Goal: Connect with others: Establish contact or relationships with other users

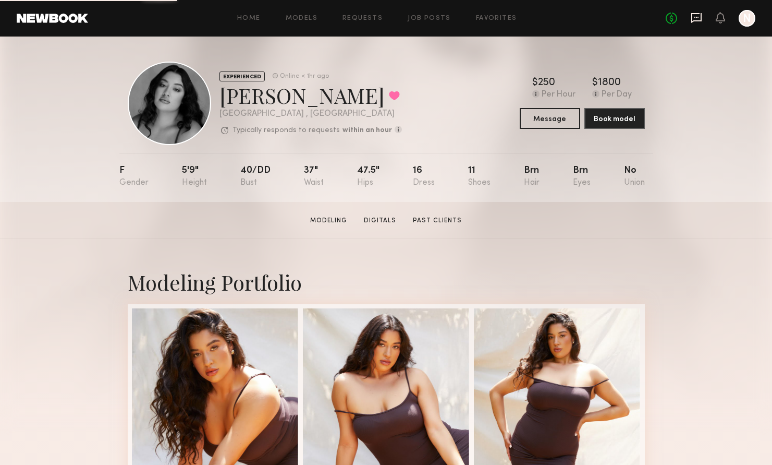
click at [693, 20] on icon at bounding box center [696, 18] width 10 height 10
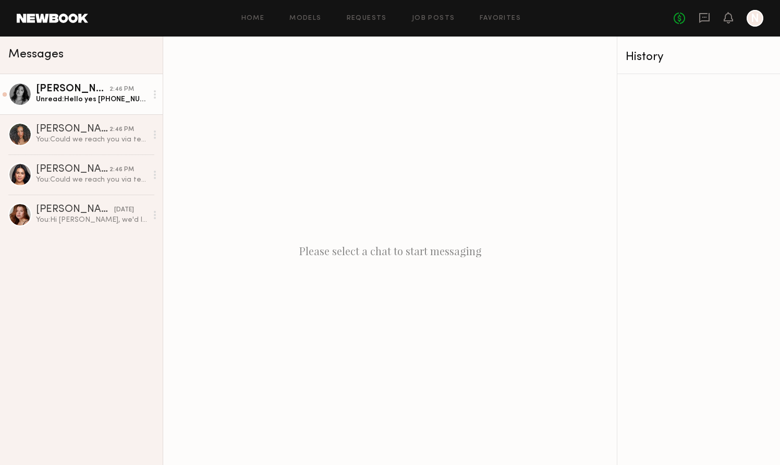
click at [95, 93] on div "[PERSON_NAME]" at bounding box center [73, 89] width 74 height 10
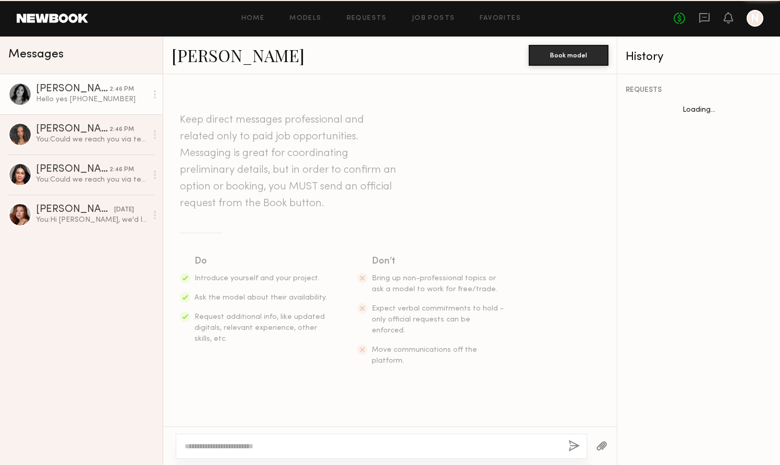
scroll to position [679, 0]
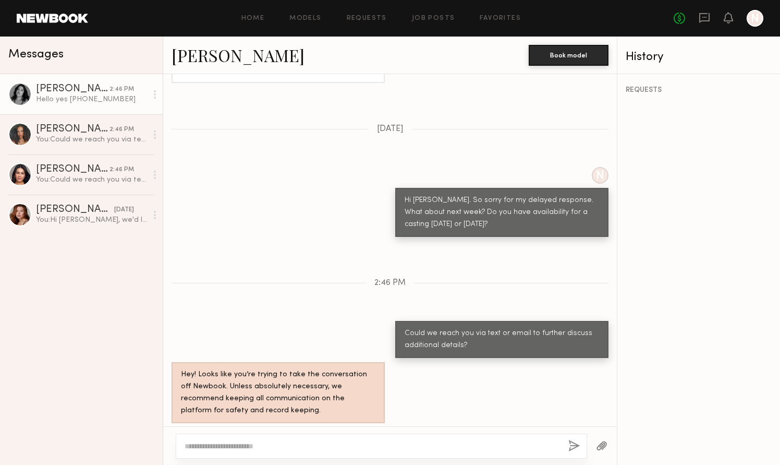
click at [184, 51] on link "[PERSON_NAME]" at bounding box center [238, 55] width 133 height 22
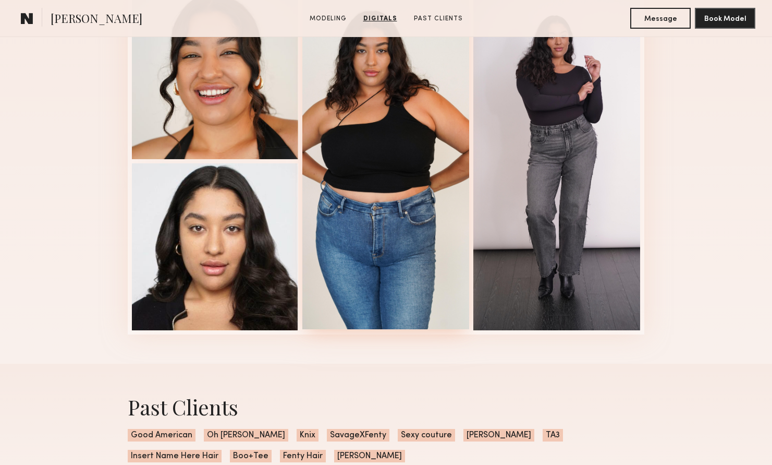
scroll to position [938, 0]
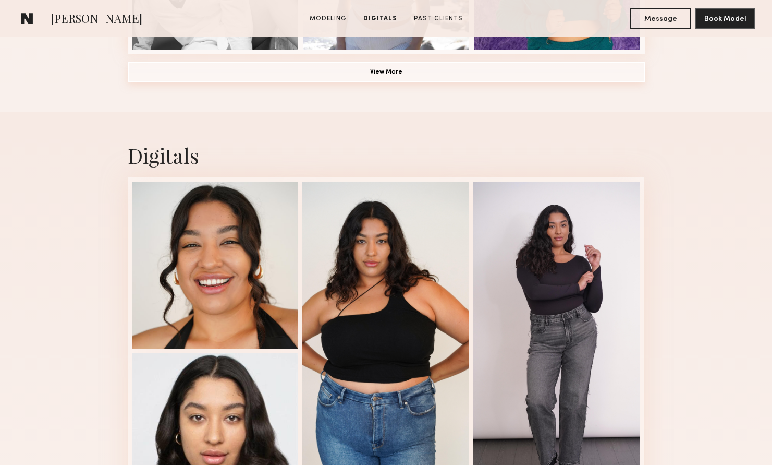
click at [355, 72] on button "View More" at bounding box center [386, 72] width 517 height 21
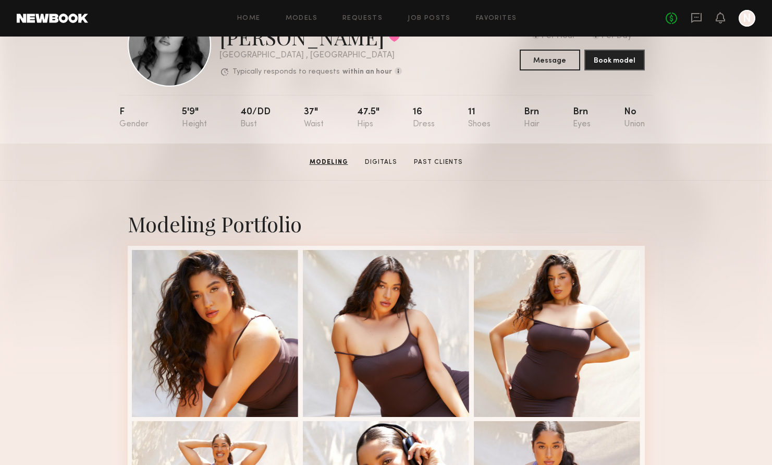
scroll to position [0, 0]
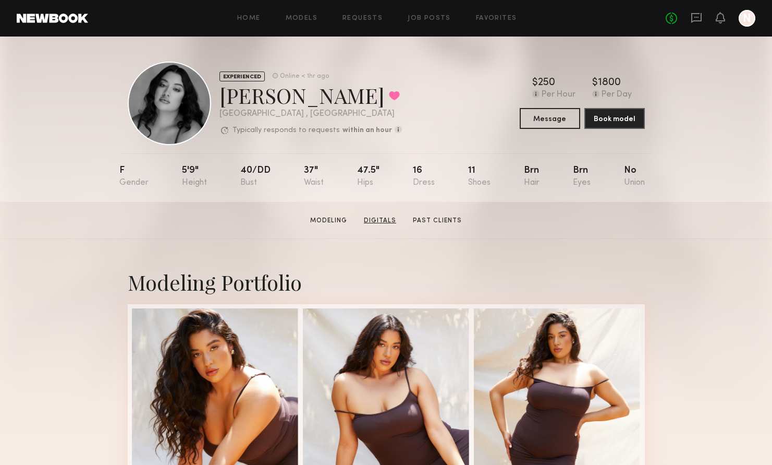
click at [385, 218] on link "Digitals" at bounding box center [380, 220] width 41 height 9
drag, startPoint x: 292, startPoint y: 94, endPoint x: 223, endPoint y: 96, distance: 69.4
click at [223, 96] on div "Nicole S. Favorited" at bounding box center [310, 95] width 182 height 28
copy div "Nicole S"
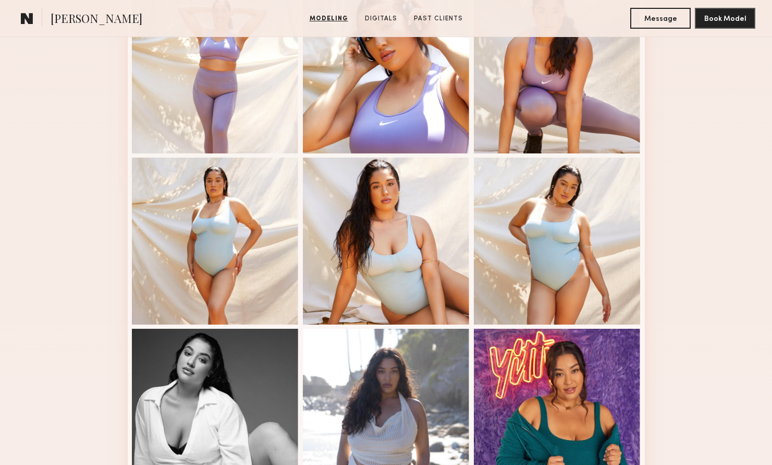
scroll to position [779, 0]
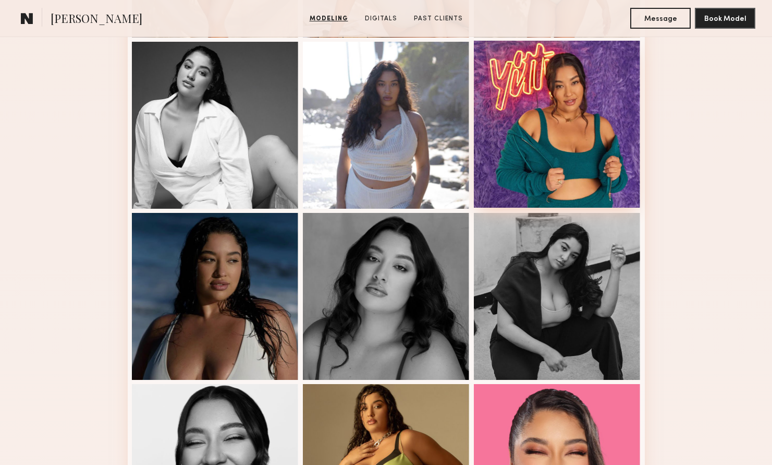
click at [551, 137] on div at bounding box center [557, 124] width 167 height 167
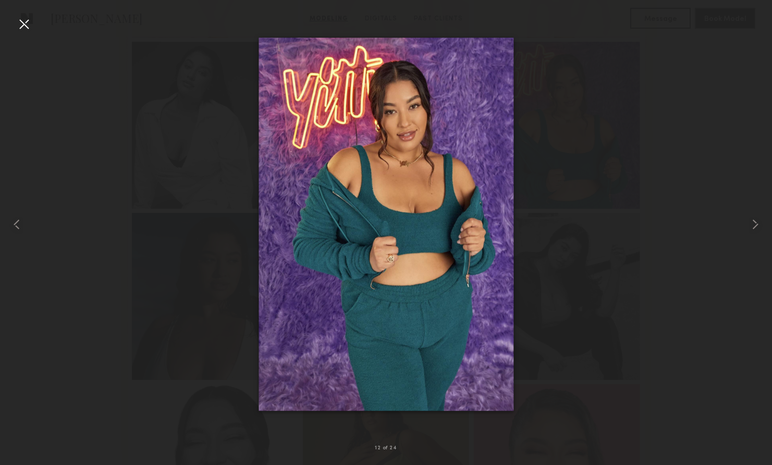
click at [27, 21] on div at bounding box center [24, 24] width 17 height 17
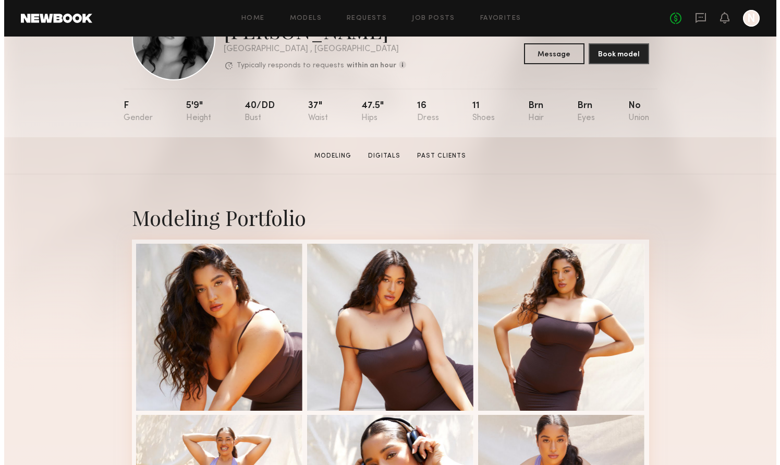
scroll to position [0, 0]
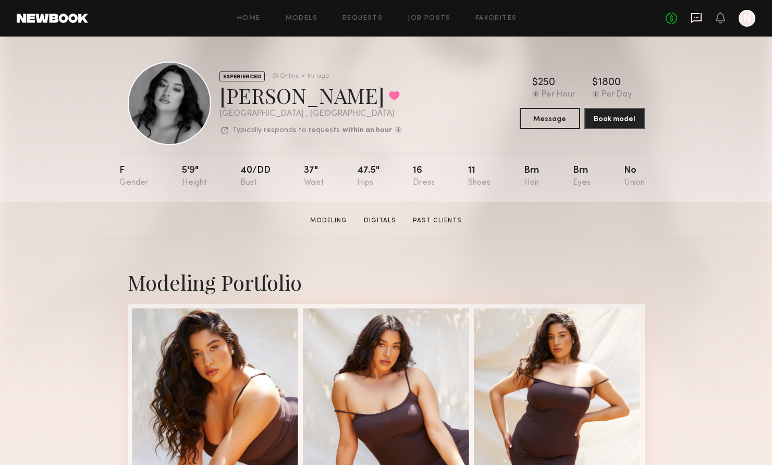
click at [698, 18] on icon at bounding box center [696, 17] width 11 height 11
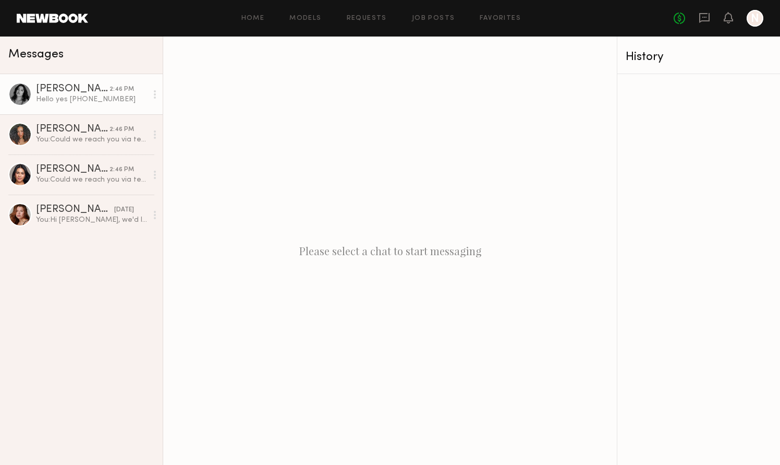
click at [80, 107] on link "Nicole S. 2:46 PM Hello yes 562-318-8821" at bounding box center [81, 94] width 163 height 40
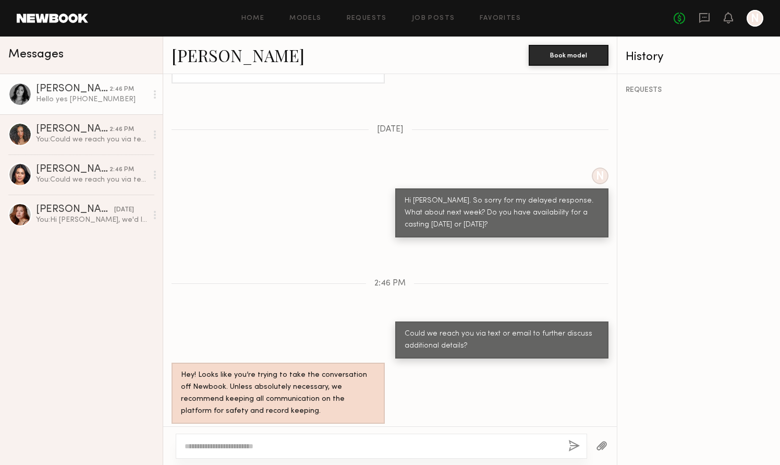
scroll to position [679, 0]
click at [224, 62] on link "[PERSON_NAME]" at bounding box center [238, 55] width 133 height 22
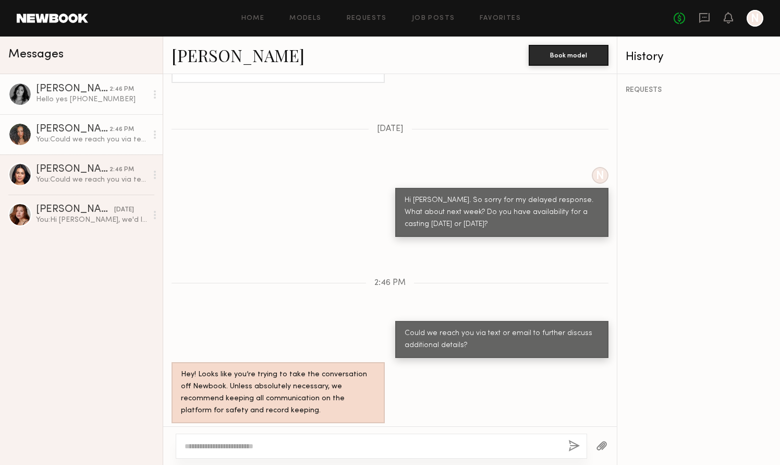
click at [102, 142] on div "You: Could we reach you via text or email to further discuss additional details?" at bounding box center [91, 140] width 111 height 10
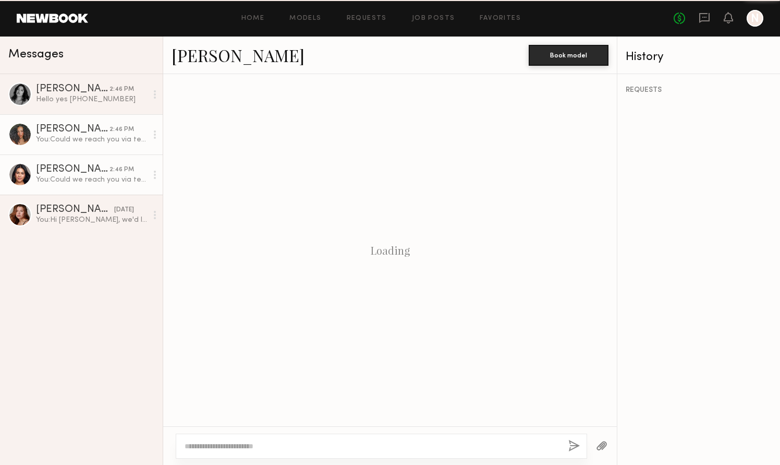
scroll to position [595, 0]
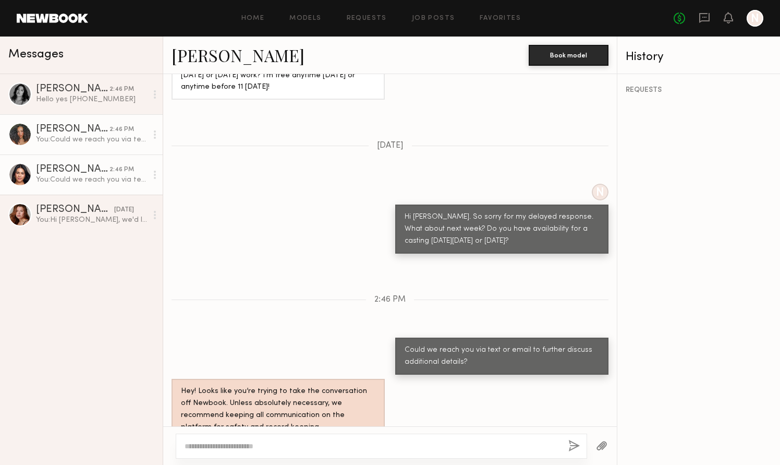
click at [97, 159] on link "Francesca L. 2:46 PM You: Could we reach you via text or email to further discu…" at bounding box center [81, 174] width 163 height 40
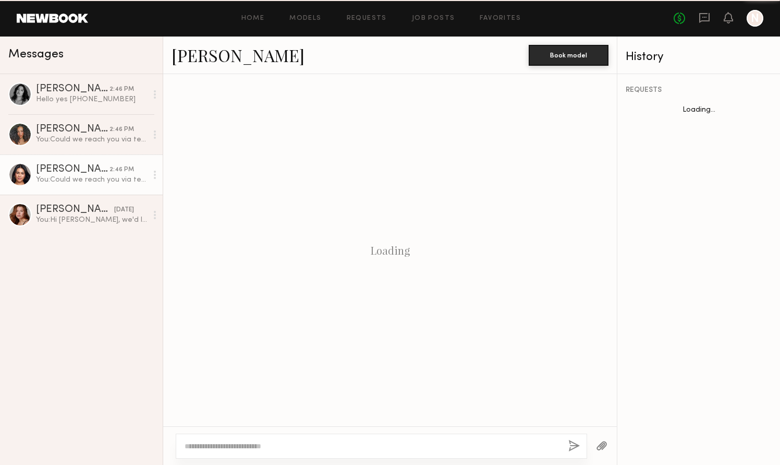
scroll to position [607, 0]
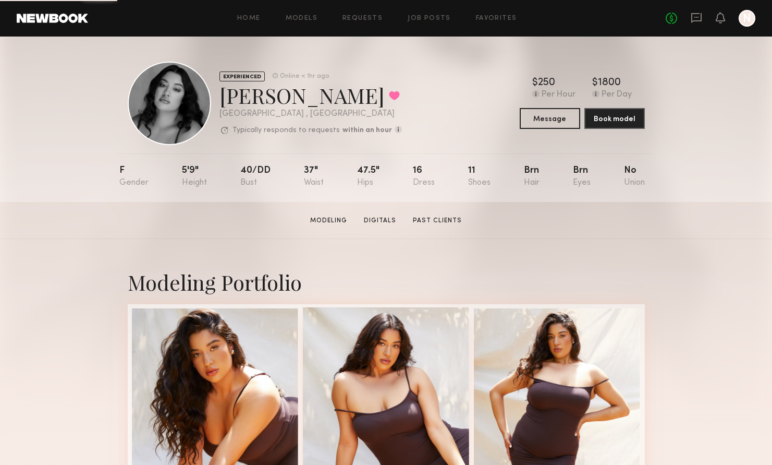
scroll to position [476, 0]
